Goal: Information Seeking & Learning: Learn about a topic

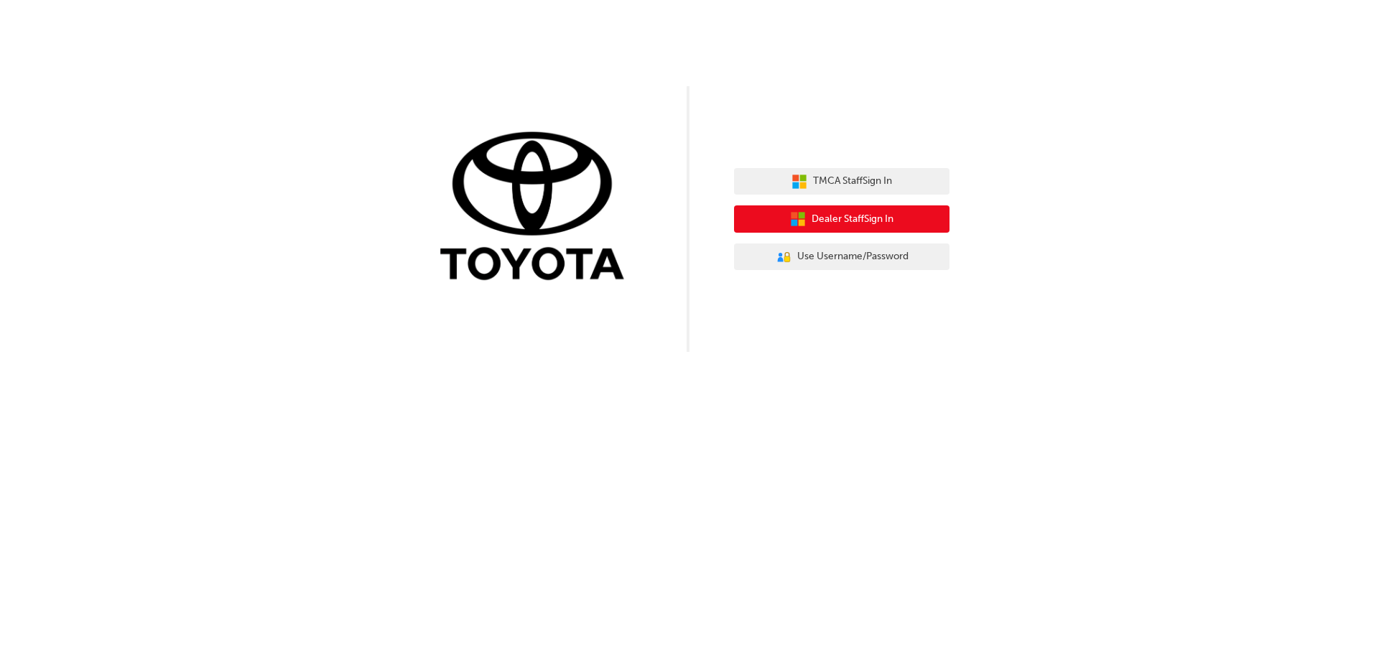
click at [912, 209] on button "Dealer Staff Sign In" at bounding box center [841, 218] width 215 height 27
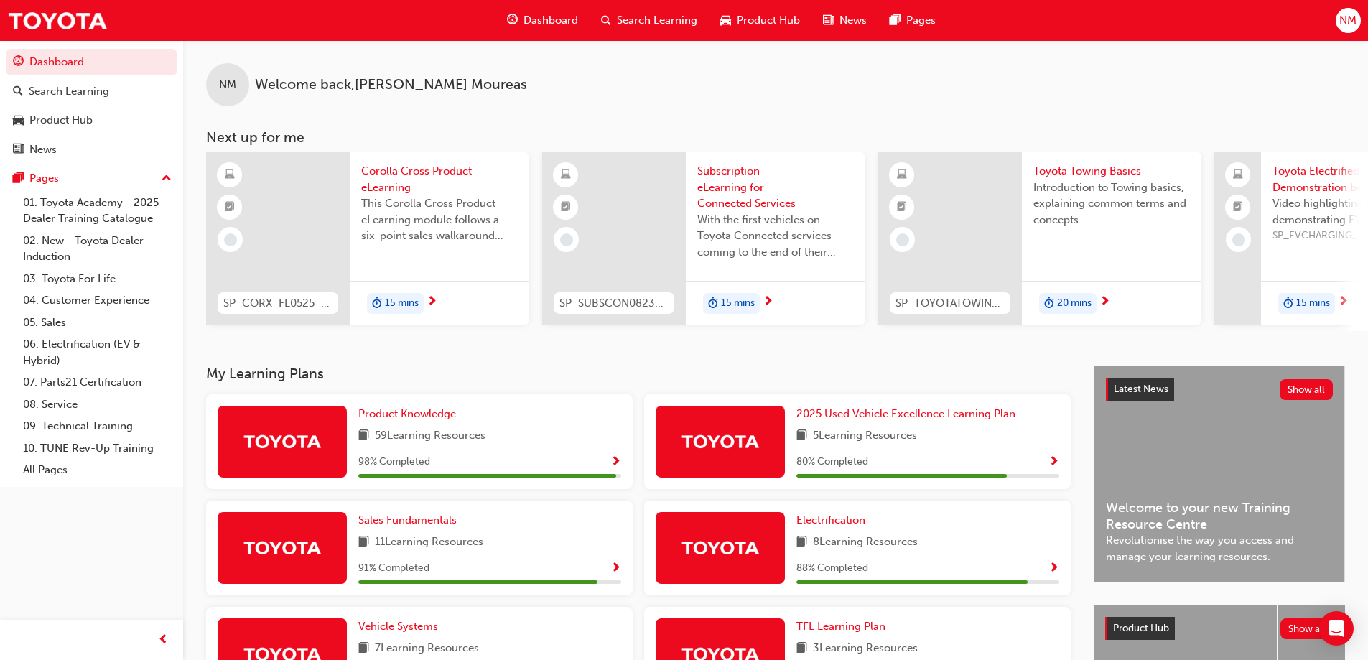
click at [404, 173] on span "Corolla Cross Product eLearning" at bounding box center [439, 179] width 157 height 32
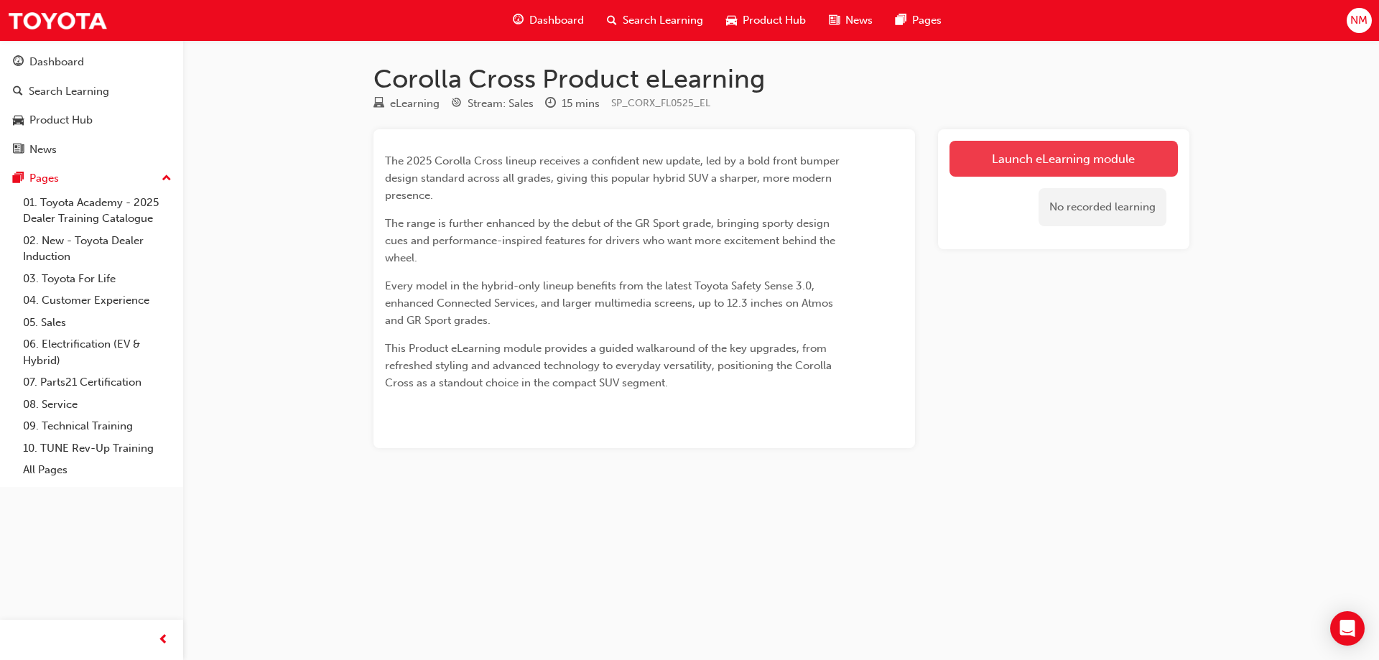
click at [1035, 154] on link "Launch eLearning module" at bounding box center [1064, 159] width 228 height 36
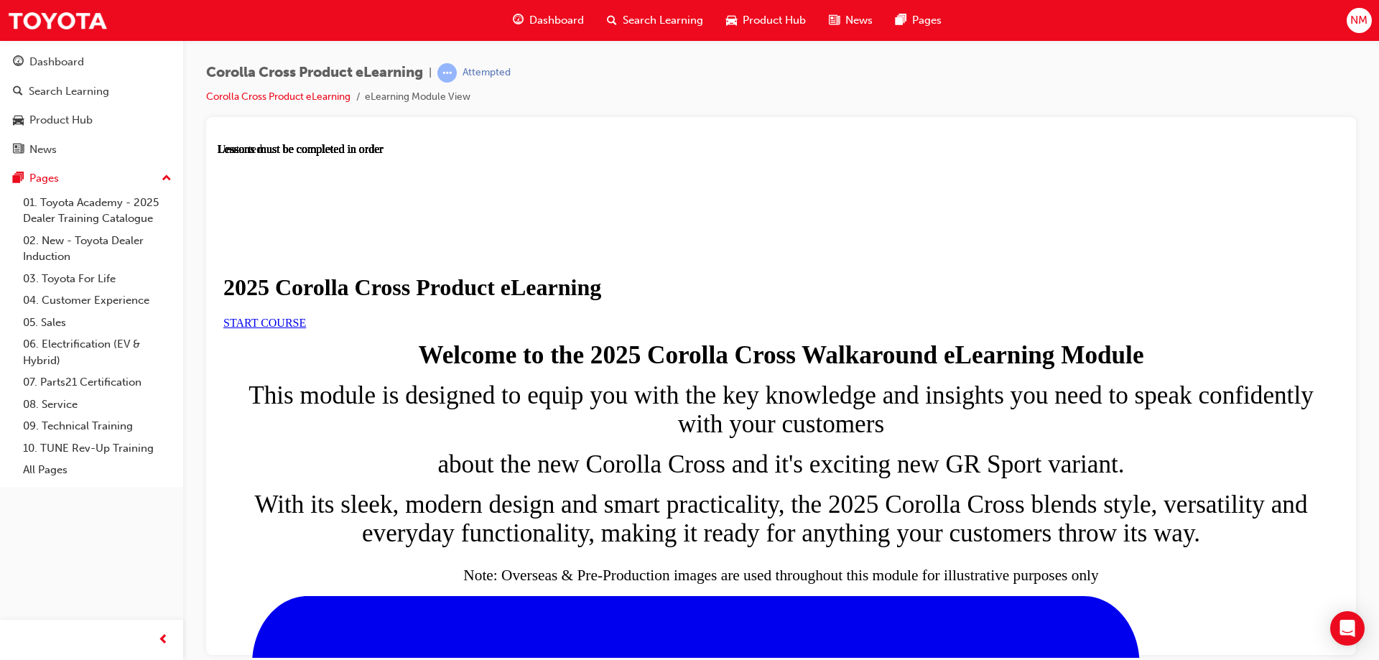
click at [306, 328] on link "START COURSE" at bounding box center [264, 322] width 83 height 12
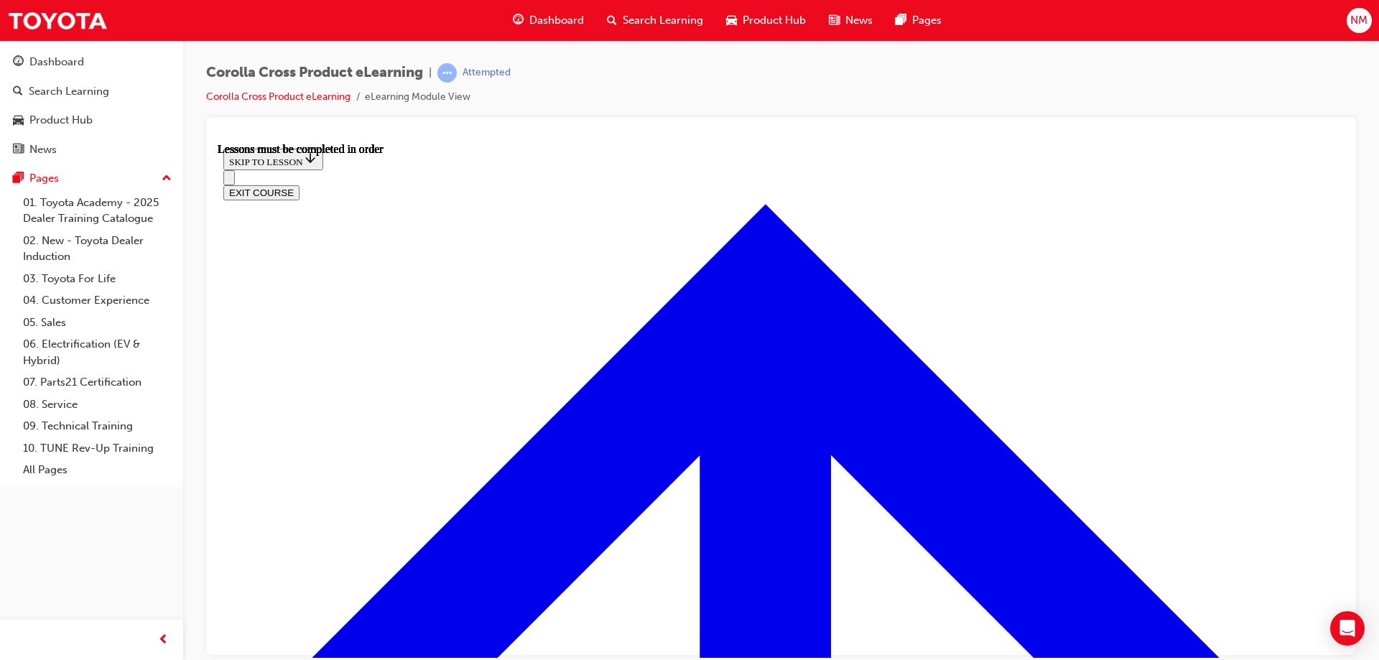
scroll to position [553, 0]
drag, startPoint x: 1011, startPoint y: 470, endPoint x: 990, endPoint y: 478, distance: 22.7
drag, startPoint x: 990, startPoint y: 478, endPoint x: 1009, endPoint y: 525, distance: 51.2
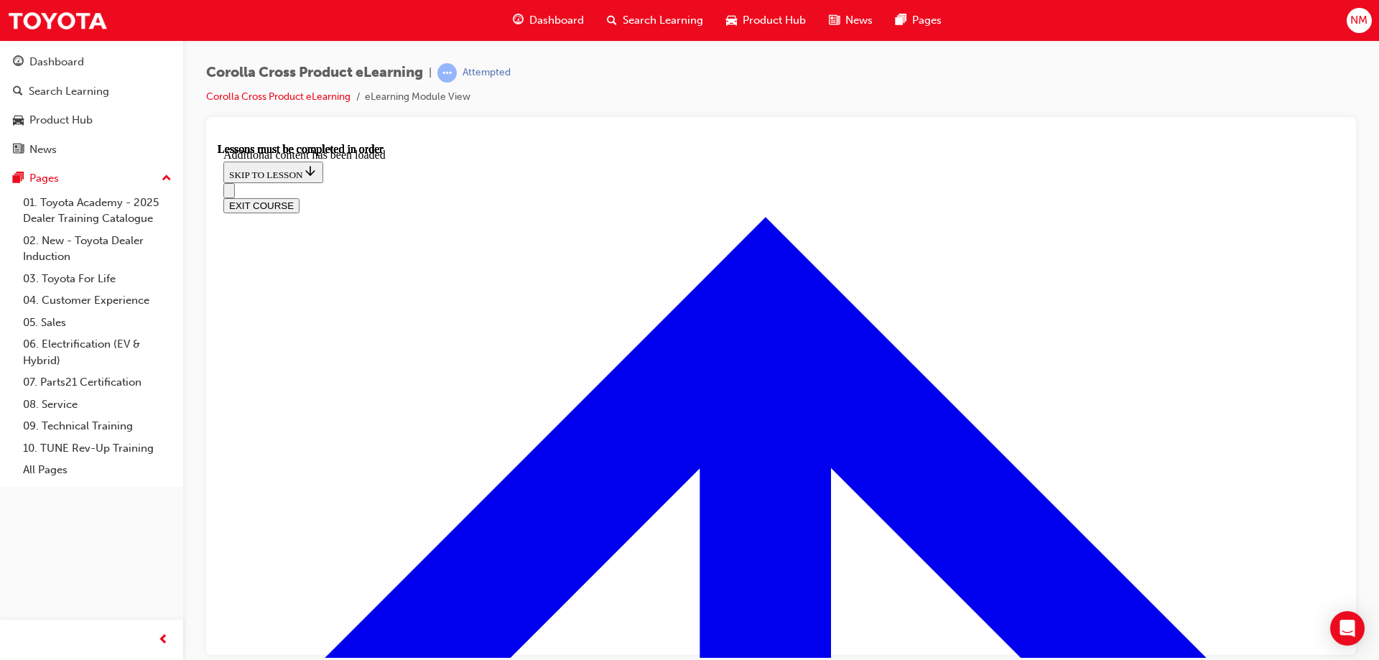
scroll to position [1684, 0]
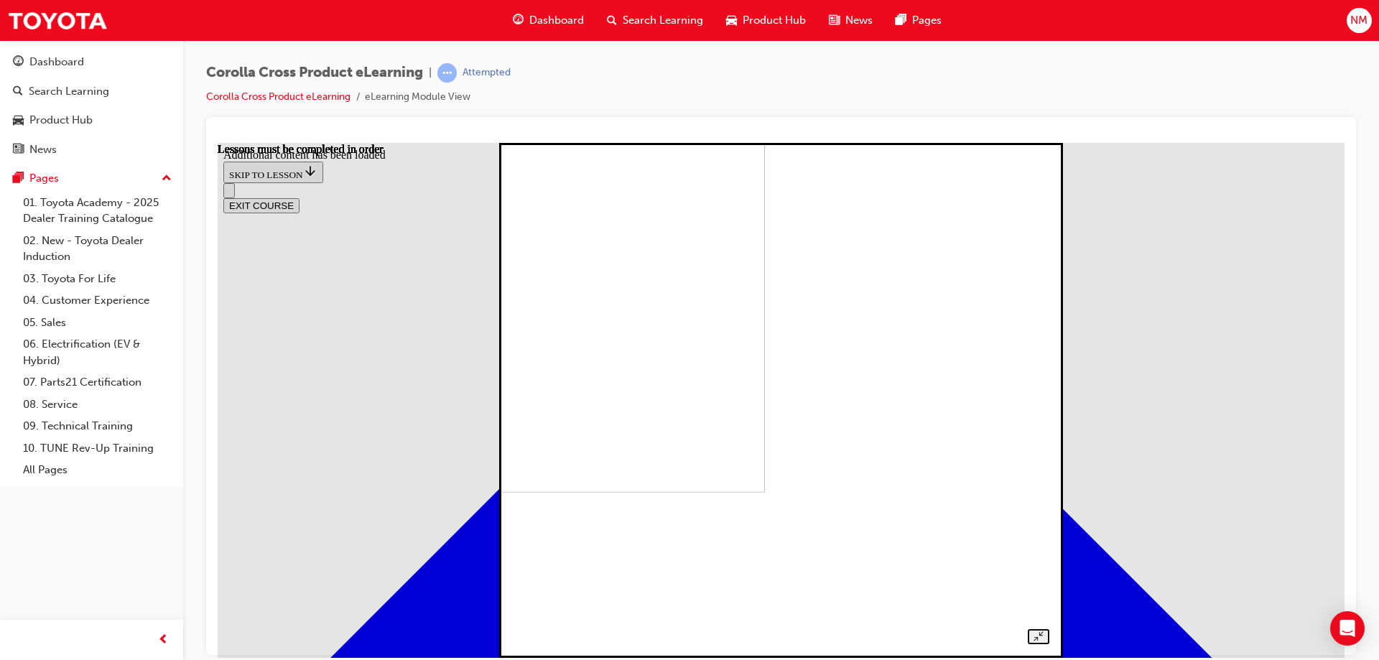
click at [765, 448] on img at bounding box center [507, 234] width 515 height 515
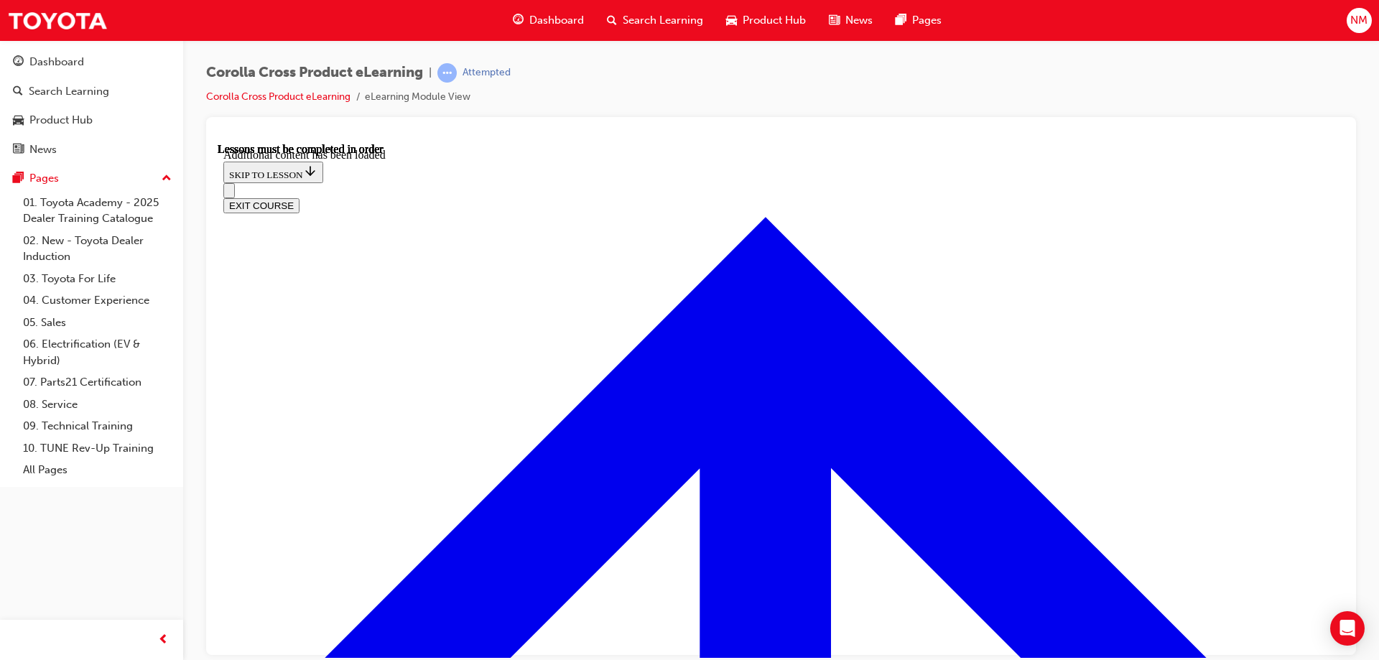
scroll to position [2411, 0]
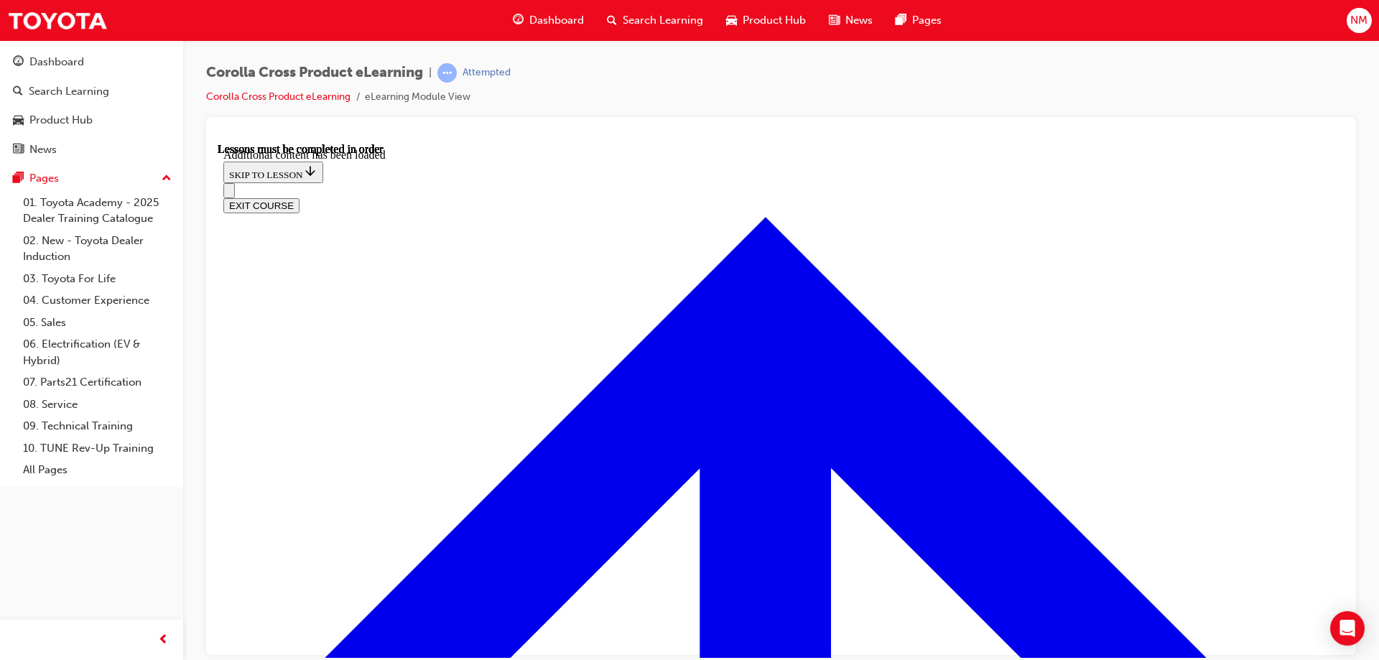
radio input "true"
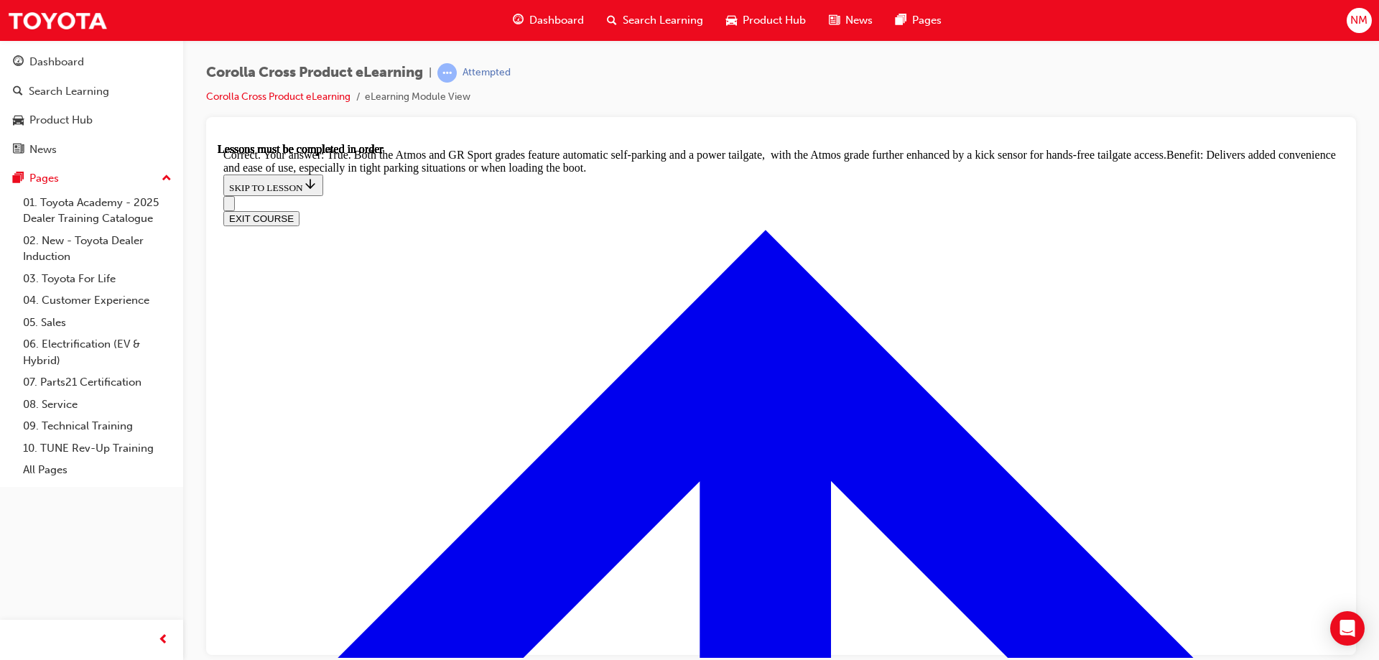
scroll to position [3061, 0]
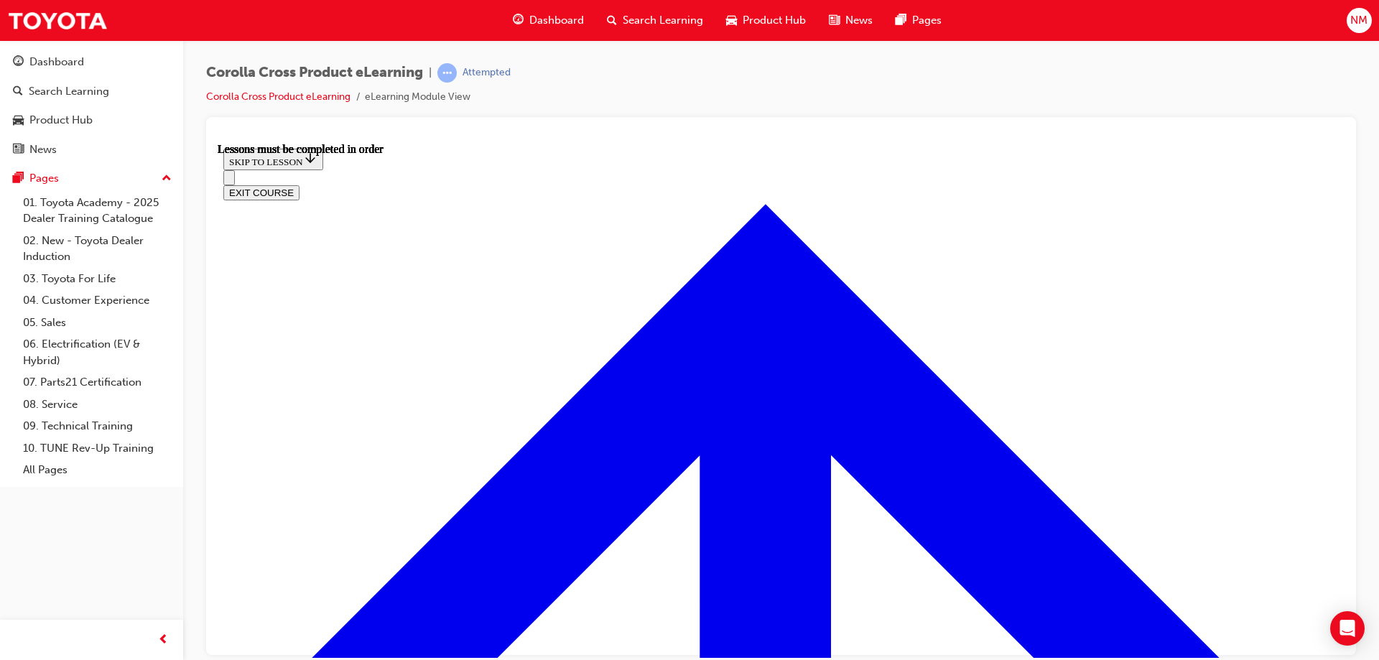
scroll to position [625, 0]
drag, startPoint x: 538, startPoint y: 482, endPoint x: 656, endPoint y: 486, distance: 118.6
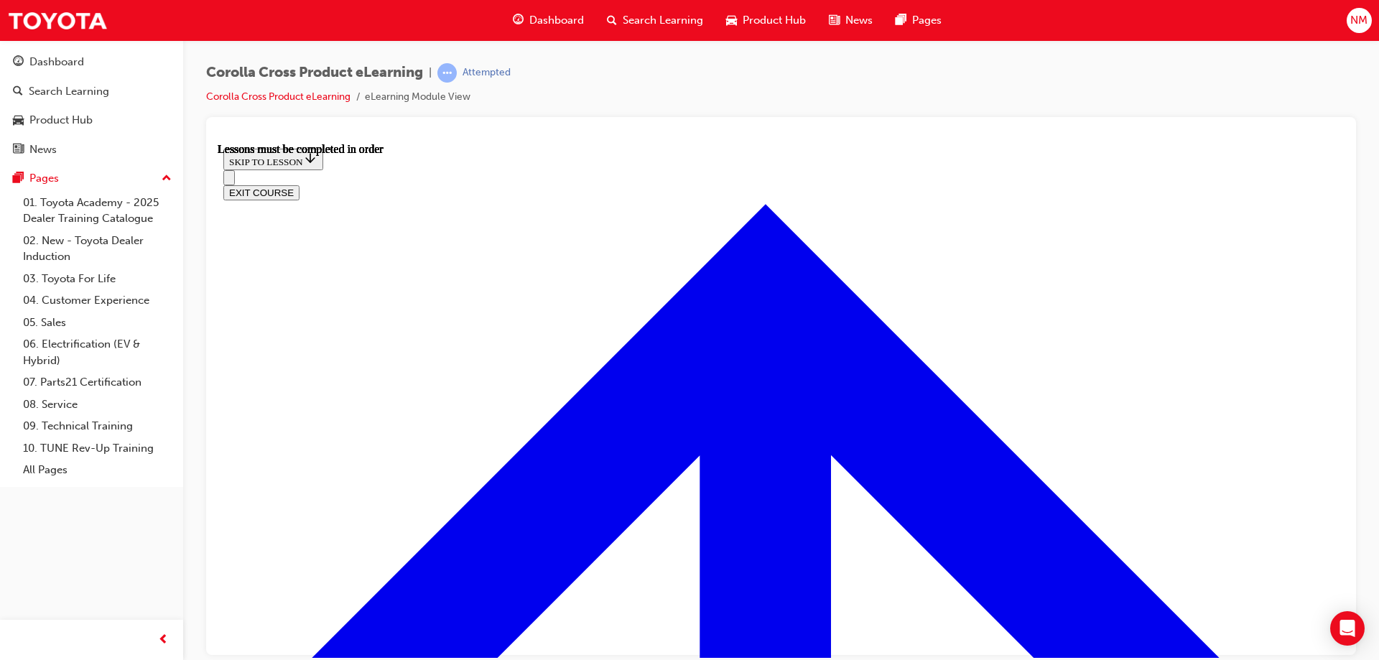
scroll to position [144, 0]
drag, startPoint x: 978, startPoint y: 296, endPoint x: 965, endPoint y: 297, distance: 13.7
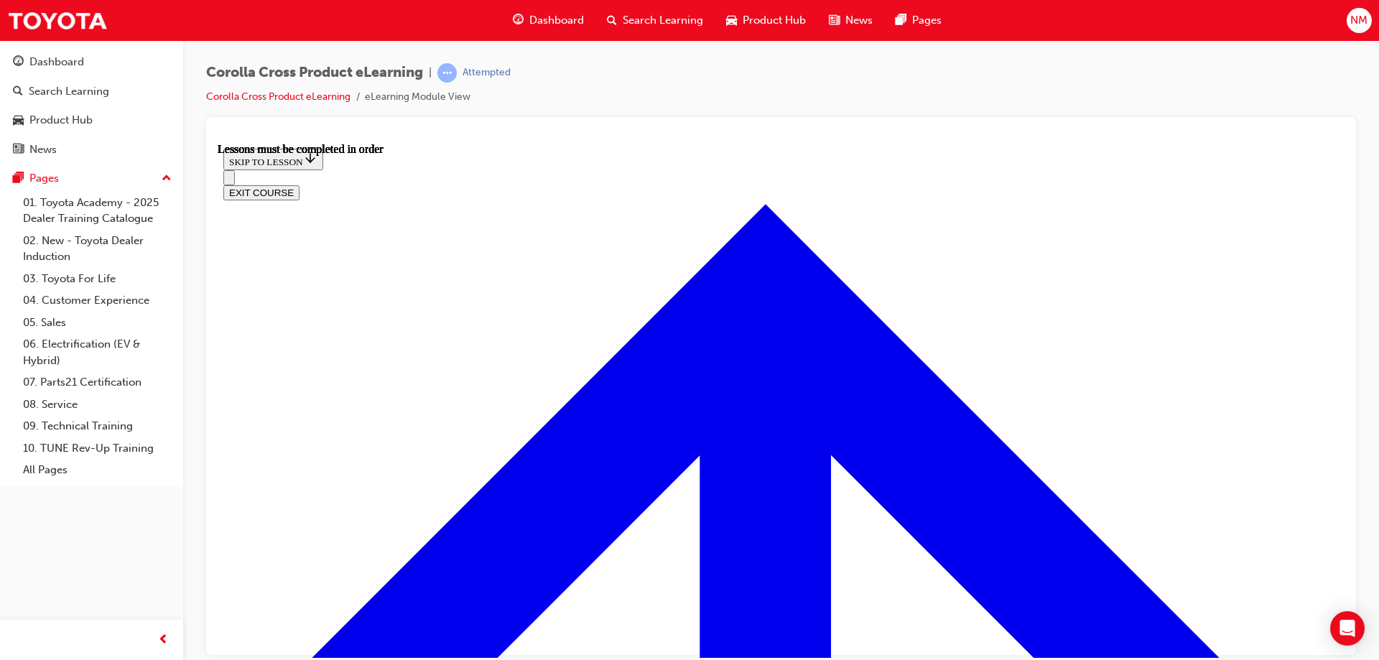
drag, startPoint x: 915, startPoint y: 447, endPoint x: 907, endPoint y: 169, distance: 278.1
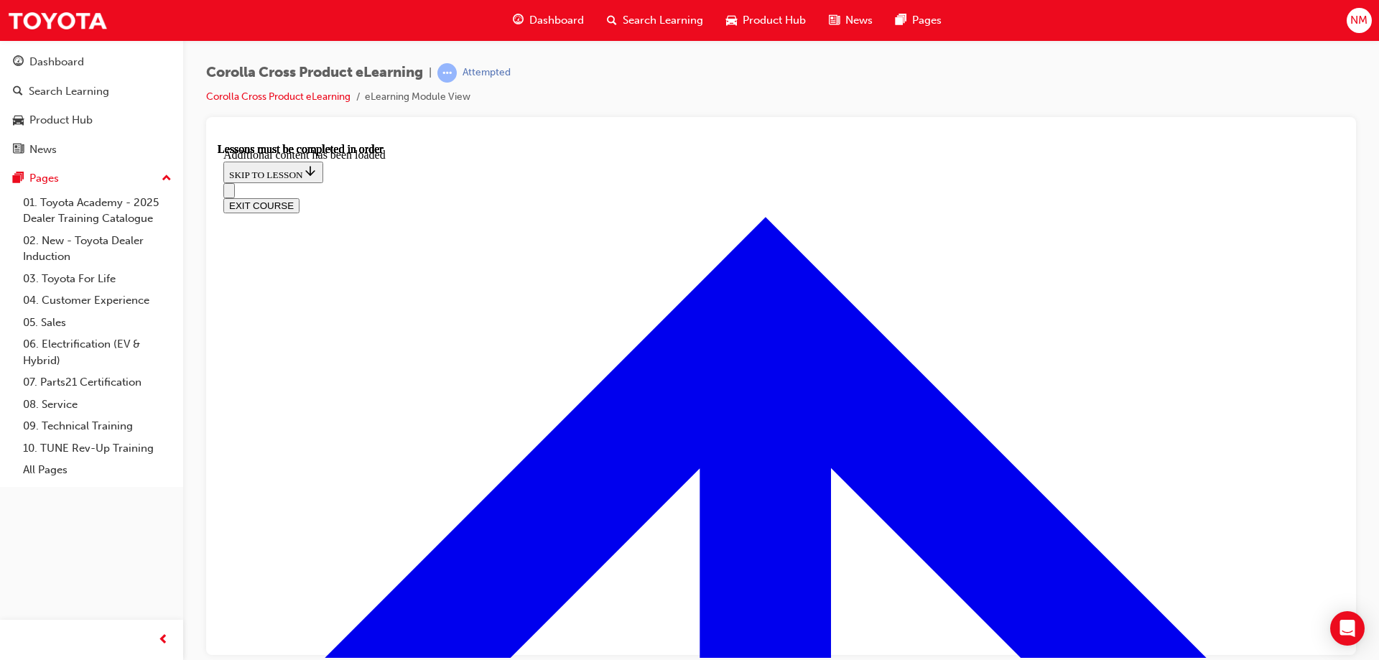
scroll to position [2135, 0]
drag, startPoint x: 766, startPoint y: 386, endPoint x: 756, endPoint y: 399, distance: 15.8
radio input "true"
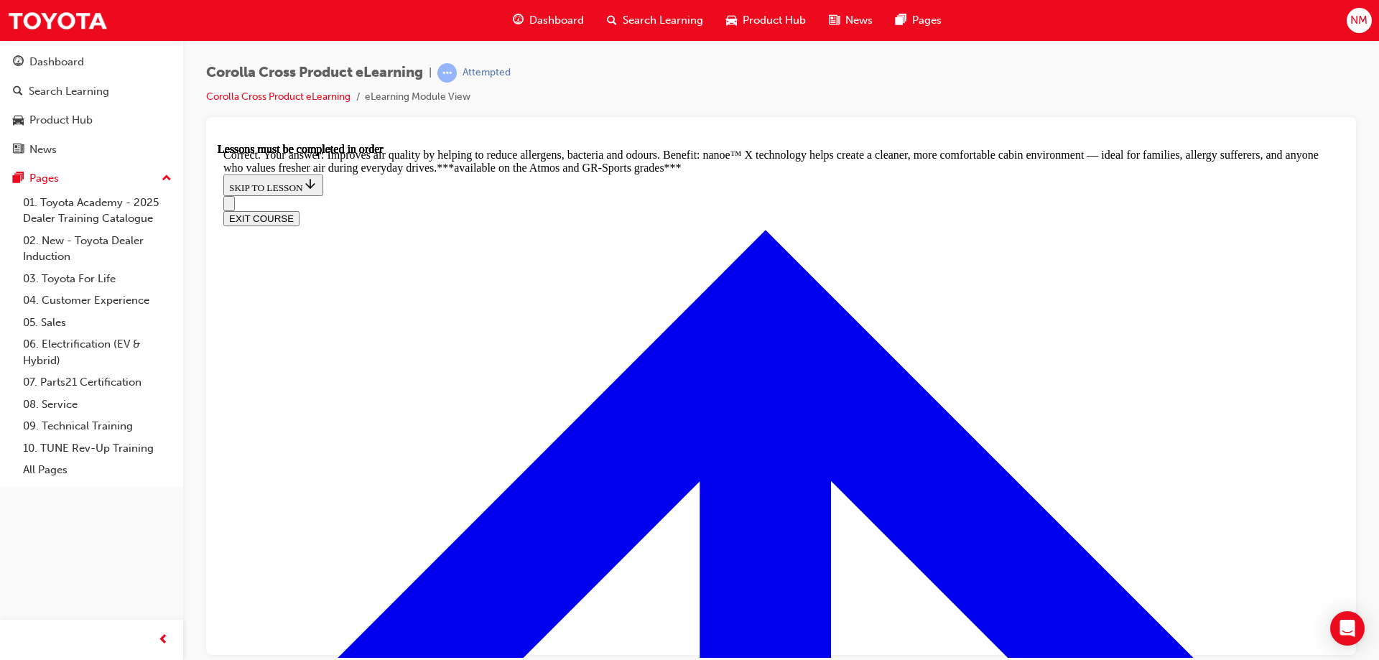
scroll to position [2853, 0]
radio input "true"
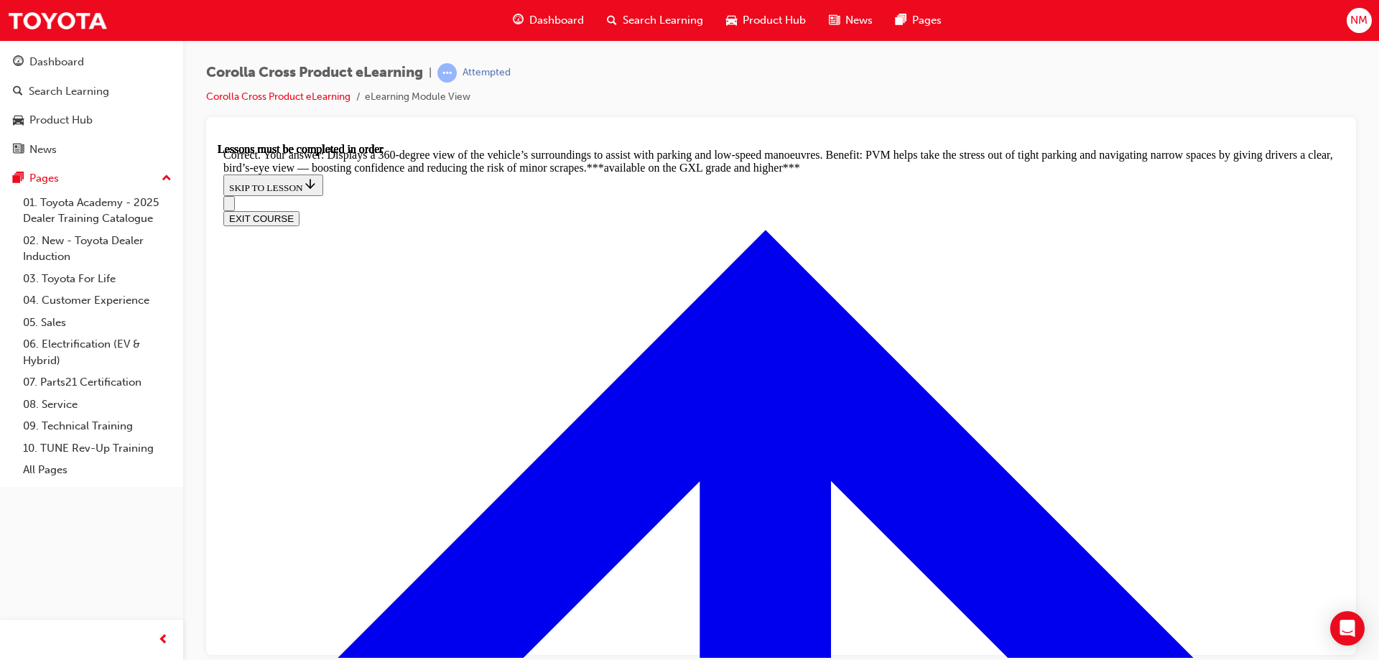
scroll to position [3224, 0]
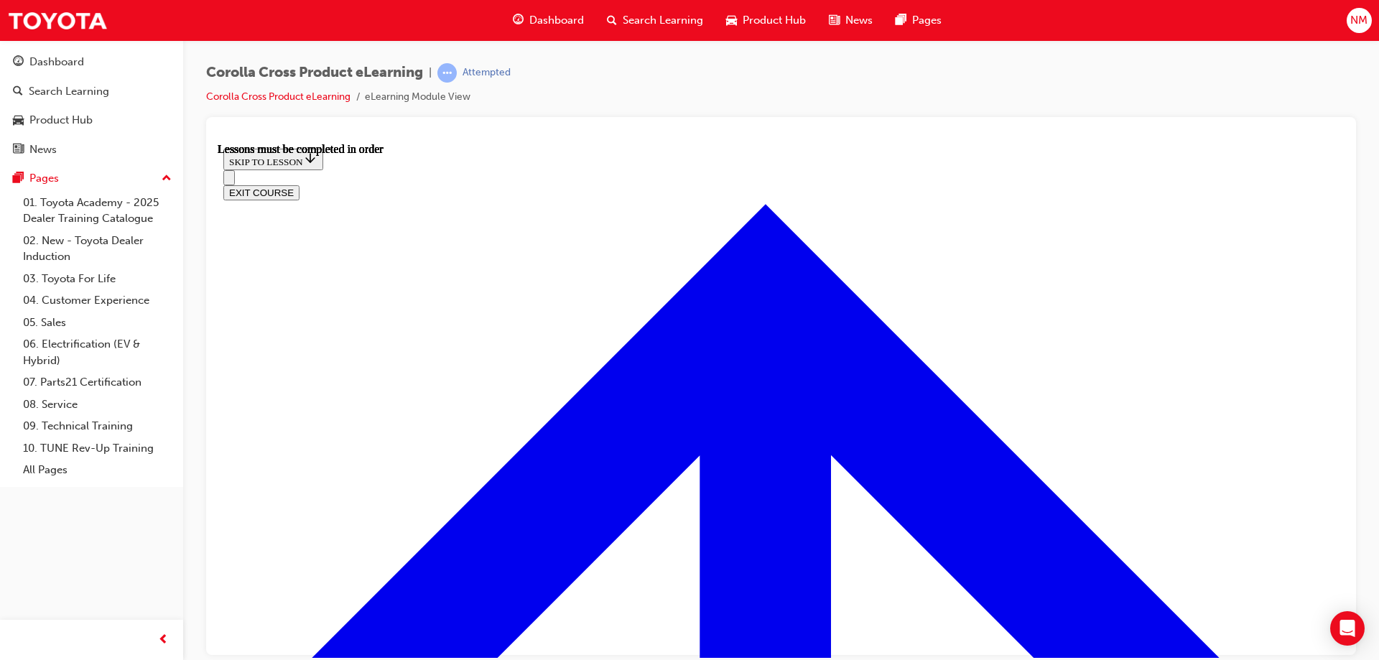
scroll to position [266, 0]
